Goal: Task Accomplishment & Management: Complete application form

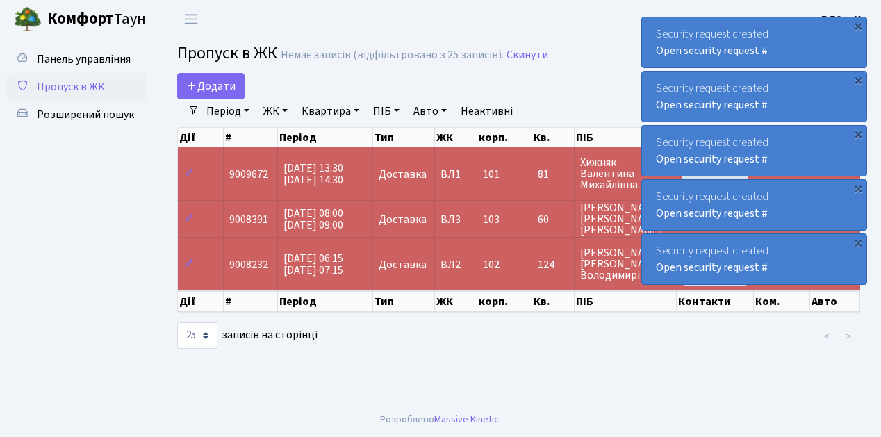
select select "25"
click at [214, 88] on span "Додати" at bounding box center [210, 85] width 49 height 15
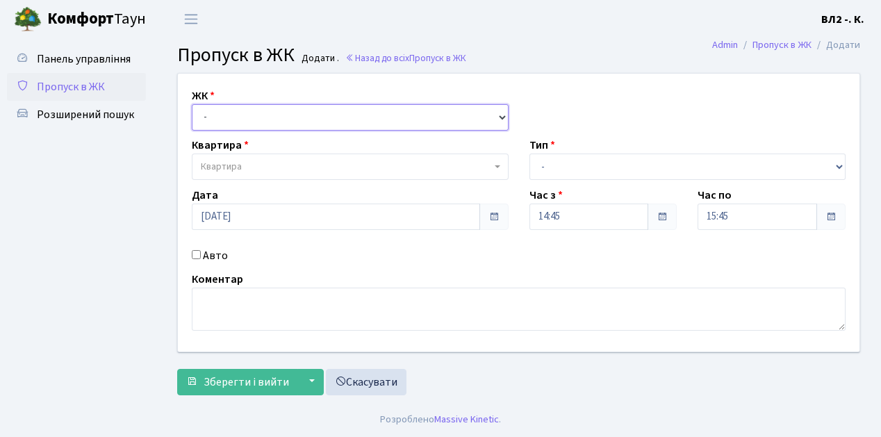
click at [289, 117] on select "- [STREET_ADDRESS][PERSON_NAME]" at bounding box center [350, 117] width 317 height 26
select select "317"
click at [192, 104] on select "- [STREET_ADDRESS][PERSON_NAME]" at bounding box center [350, 117] width 317 height 26
select select
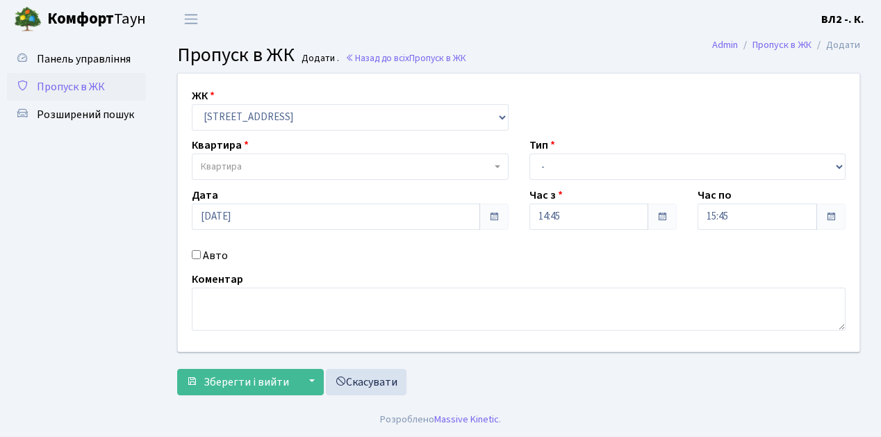
click at [301, 171] on span "Квартира" at bounding box center [346, 167] width 290 height 14
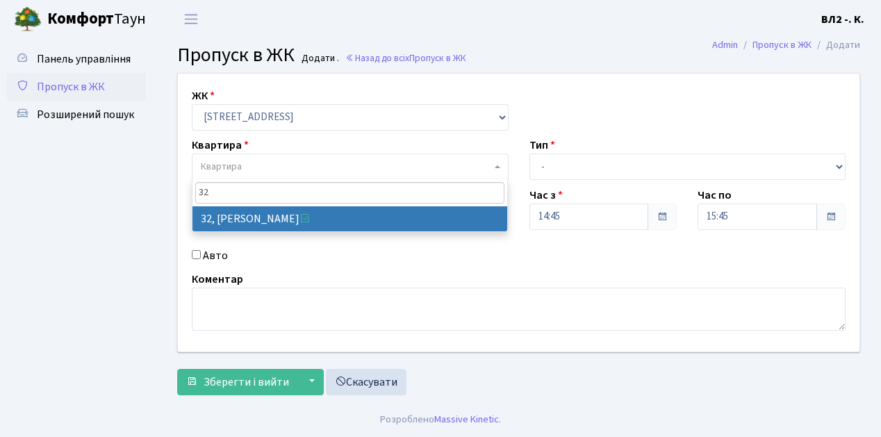
type input "32"
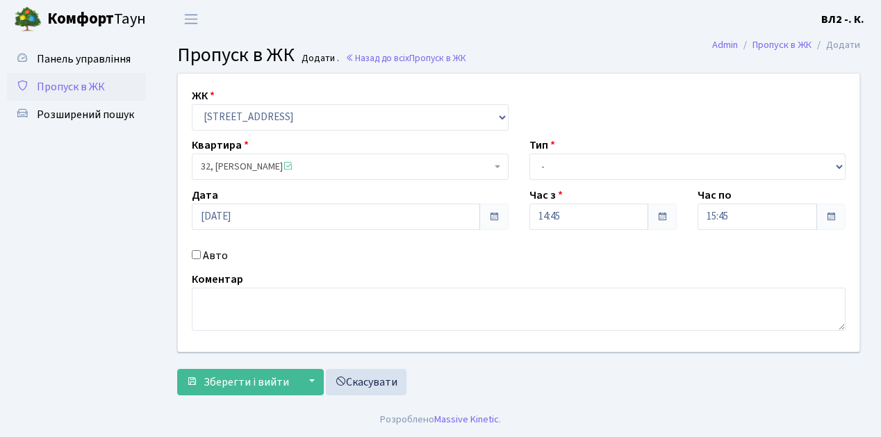
select select "38035"
click at [554, 165] on select "- Доставка Таксі Гості Сервіс" at bounding box center [687, 166] width 317 height 26
select select "1"
click at [529, 153] on select "- Доставка Таксі Гості Сервіс" at bounding box center [687, 166] width 317 height 26
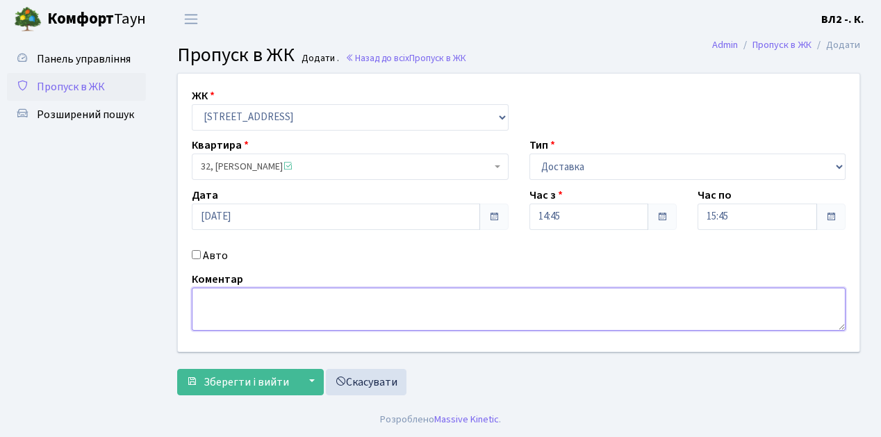
click at [232, 322] on textarea at bounding box center [519, 309] width 654 height 43
type textarea "Glovo"
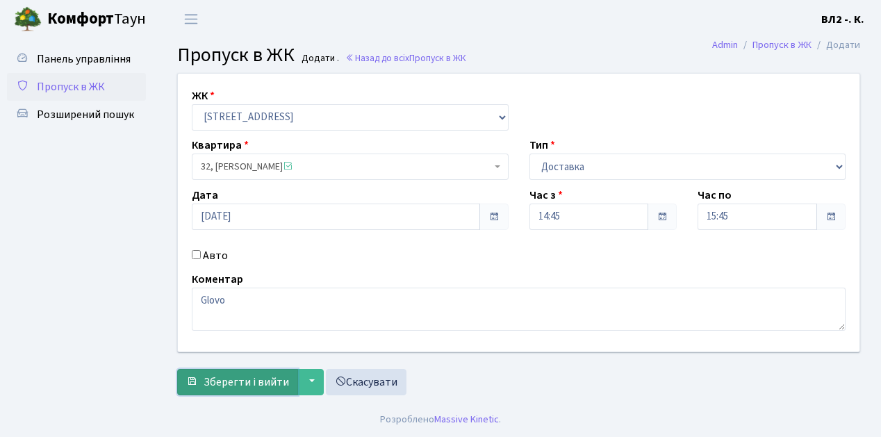
click at [235, 379] on span "Зберегти і вийти" at bounding box center [245, 381] width 85 height 15
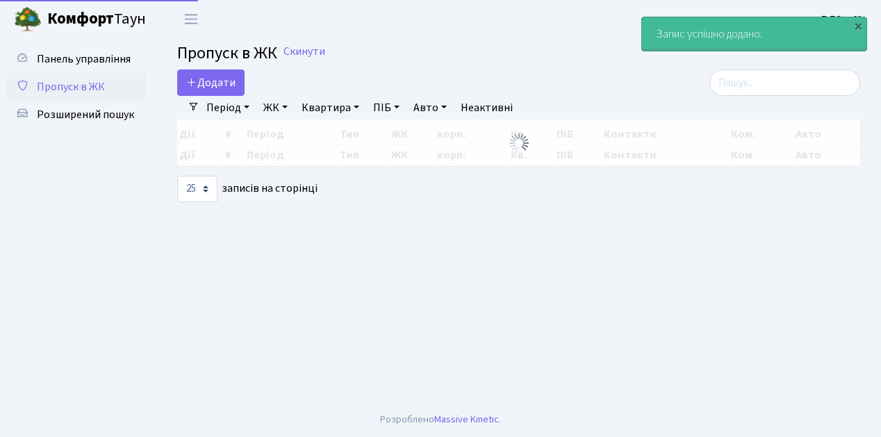
select select "25"
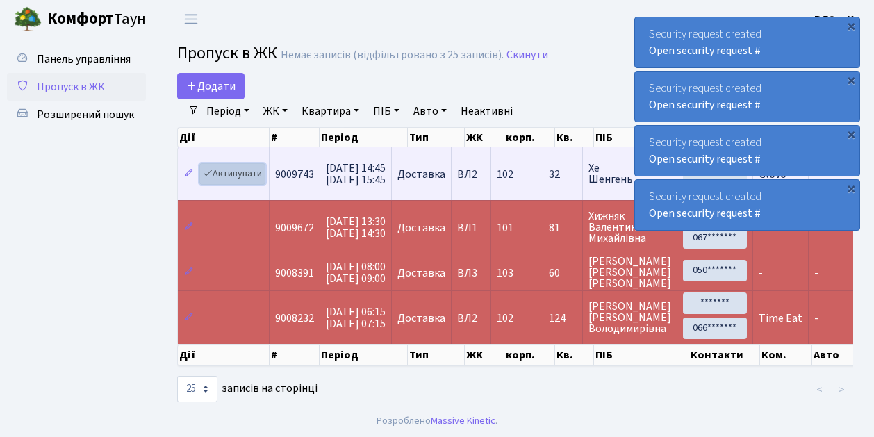
click at [233, 176] on link "Активувати" at bounding box center [232, 174] width 66 height 22
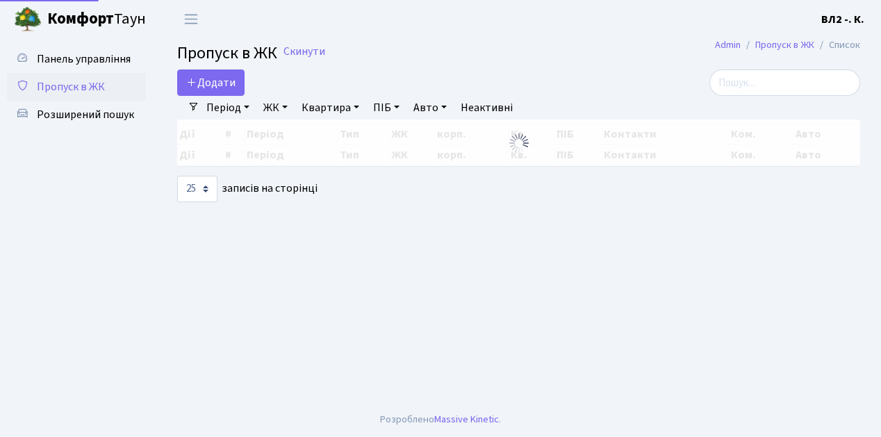
select select "25"
